Goal: Transaction & Acquisition: Download file/media

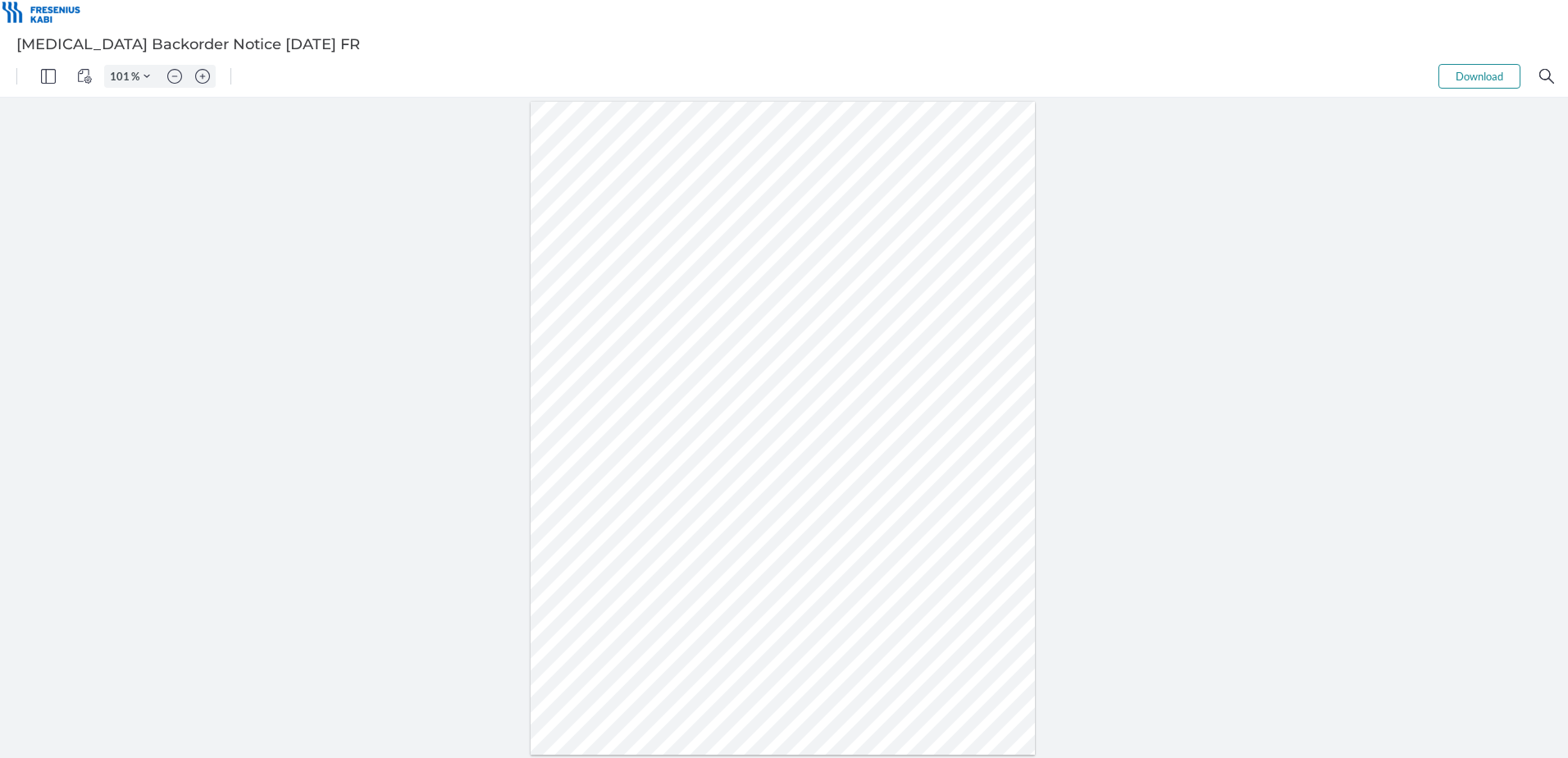
click at [827, 308] on div at bounding box center [783, 428] width 505 height 654
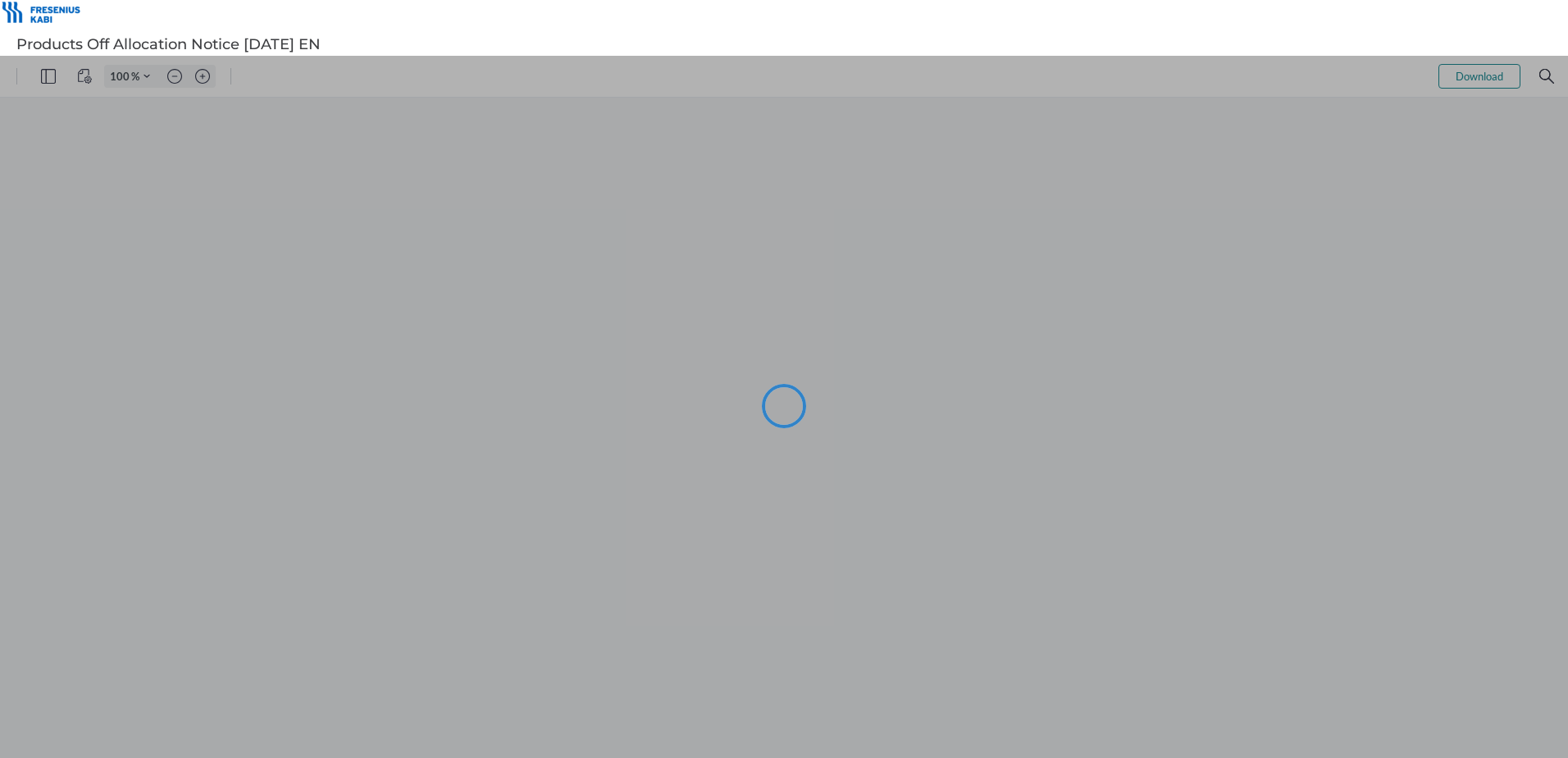
type input "101"
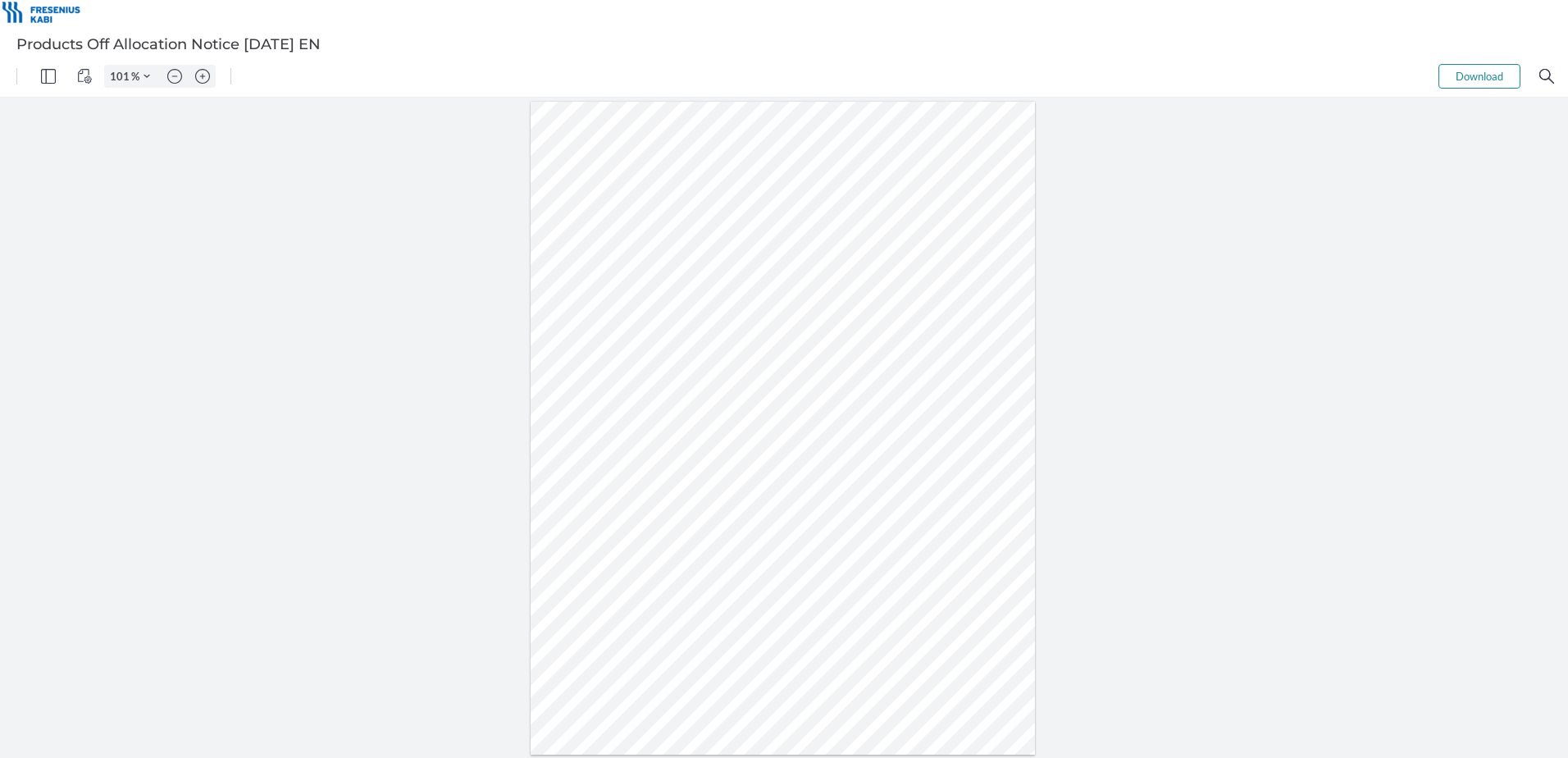
drag, startPoint x: 655, startPoint y: 412, endPoint x: 623, endPoint y: 415, distance: 32.1
click at [623, 415] on div at bounding box center [783, 428] width 505 height 654
click at [1466, 76] on button "Download" at bounding box center [1479, 76] width 82 height 24
click at [710, 471] on div at bounding box center [783, 428] width 505 height 654
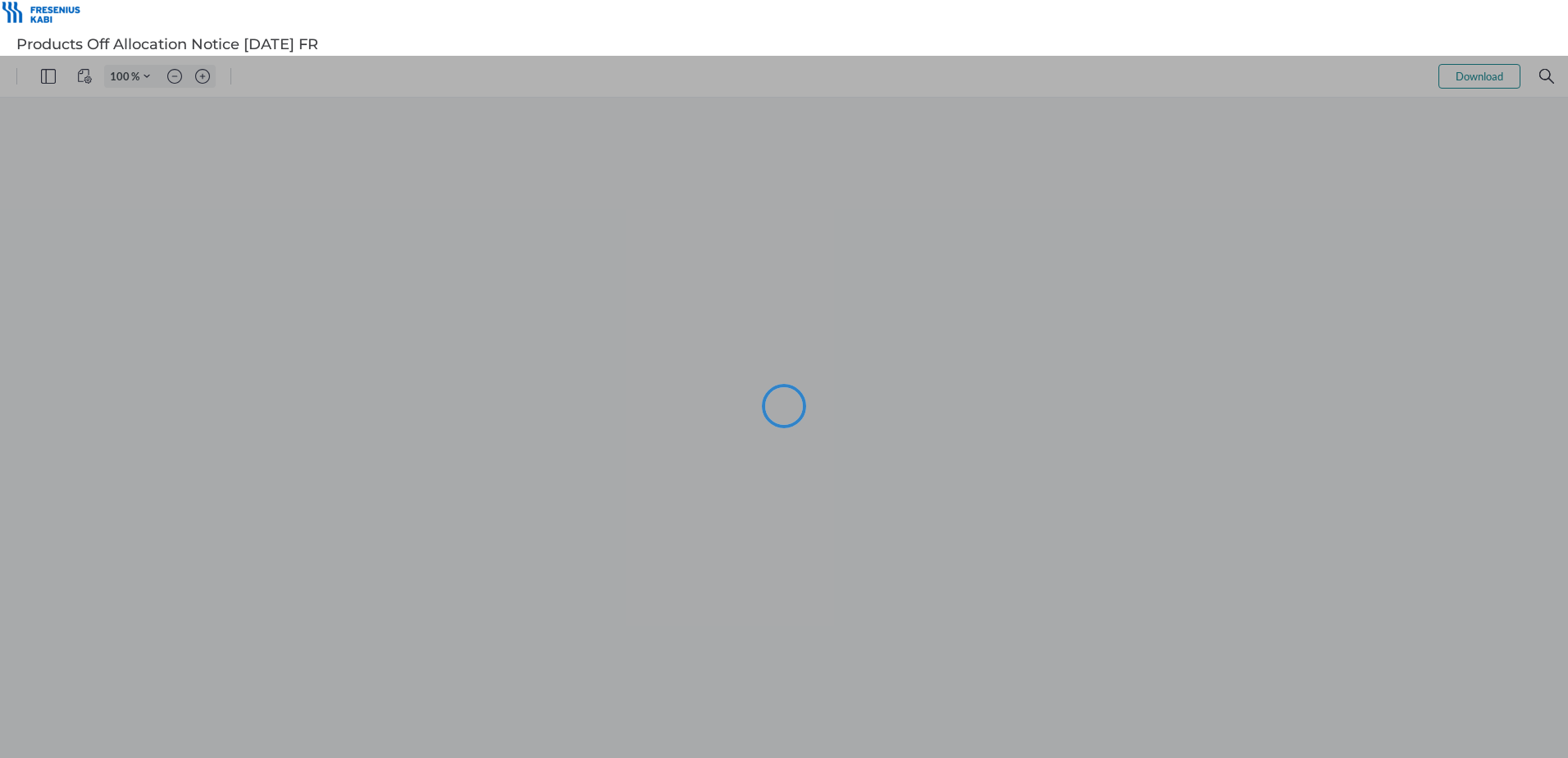
type input "101"
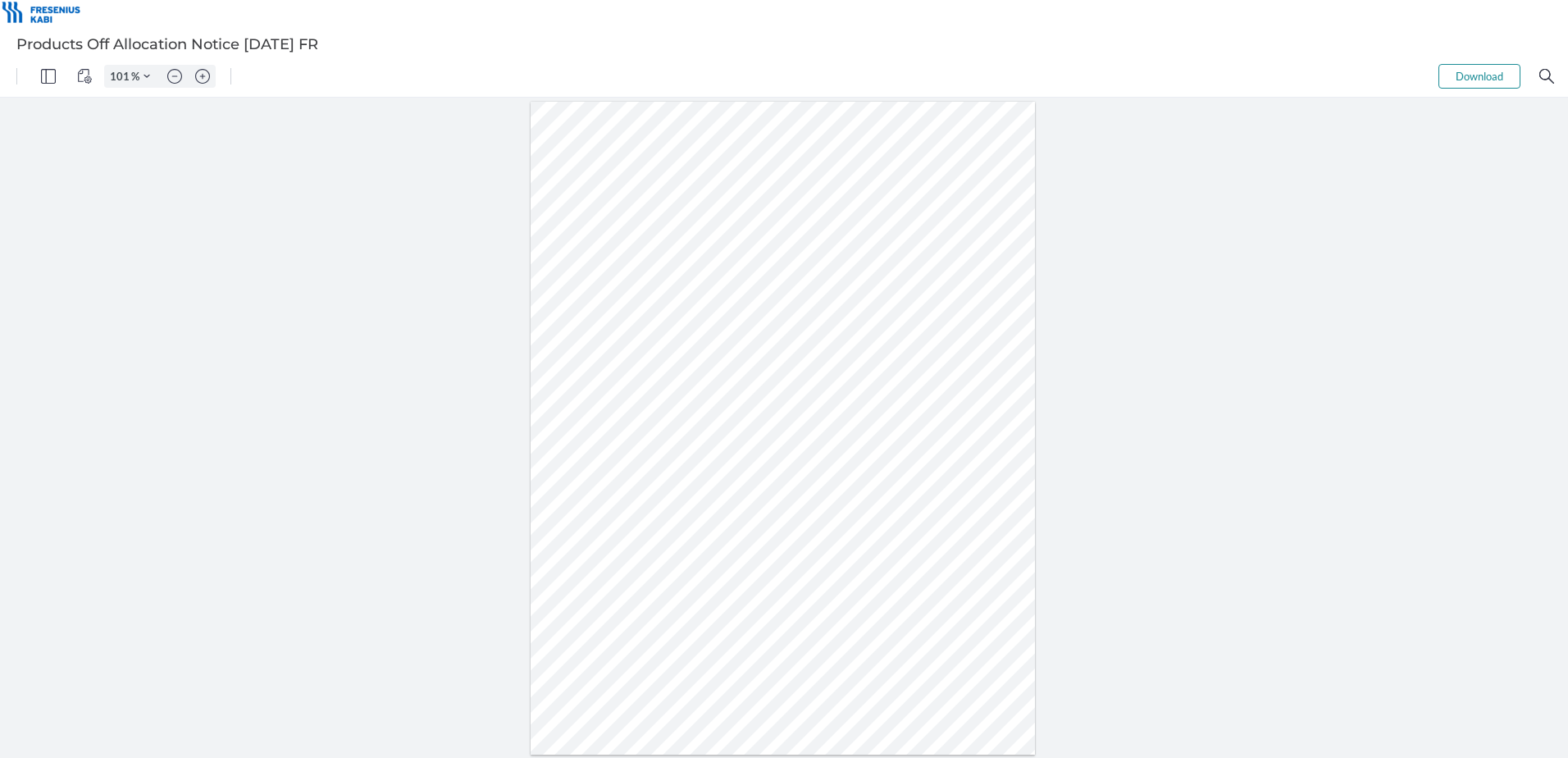
click at [1468, 78] on button "Download" at bounding box center [1479, 76] width 82 height 24
